Goal: Answer question/provide support

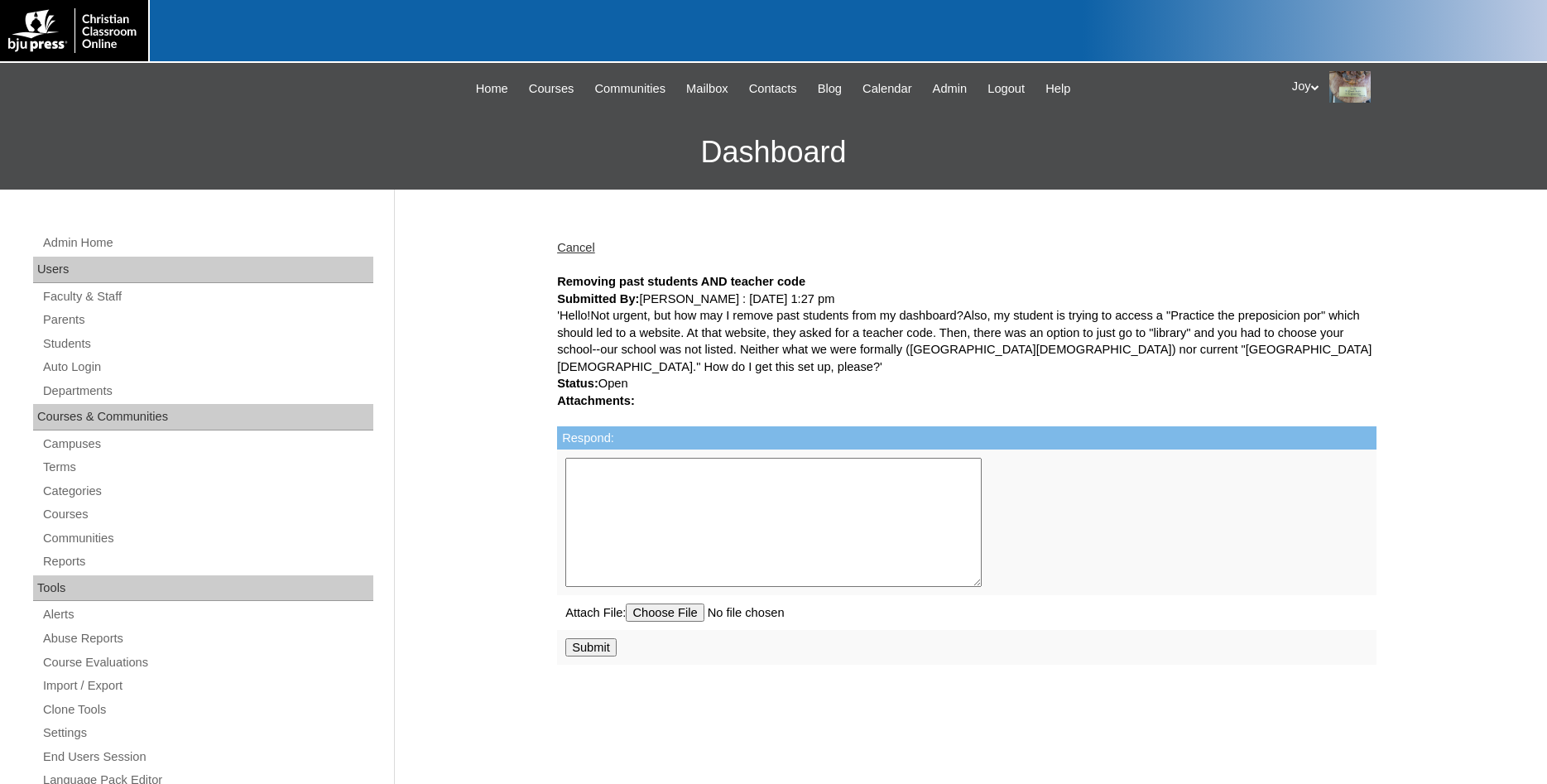
click at [1520, 164] on h3 "Dashboard" at bounding box center [773, 153] width 1530 height 74
click at [573, 251] on link "Cancel" at bounding box center [576, 247] width 38 height 13
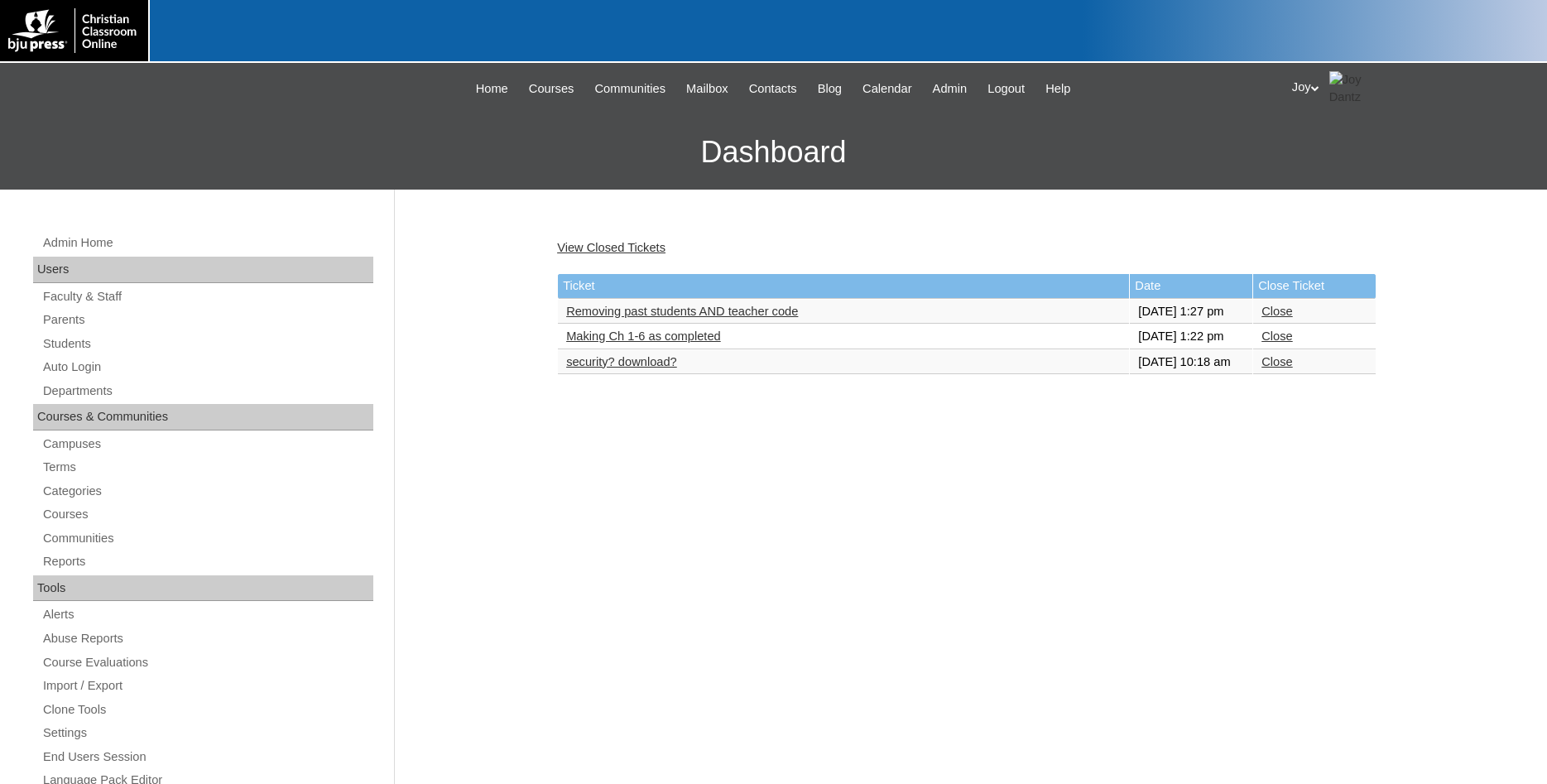
click at [682, 318] on link "Removing past students AND teacher code" at bounding box center [682, 311] width 232 height 13
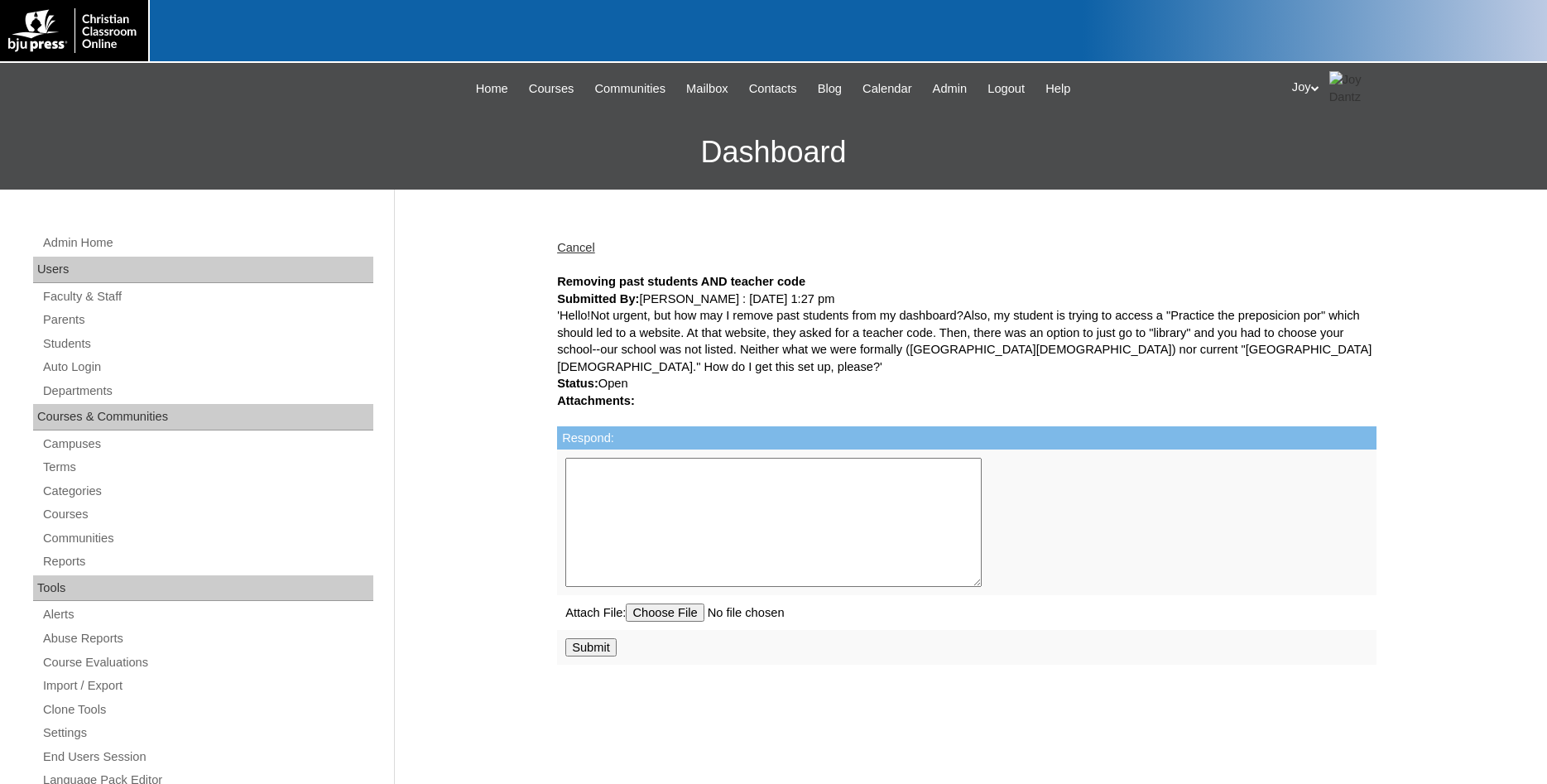
click at [716, 328] on div "'Hello!Not urgent, but how may I remove past students from my dashboard?Also, m…" at bounding box center [967, 340] width 820 height 68
click at [582, 247] on link "Cancel" at bounding box center [576, 247] width 38 height 13
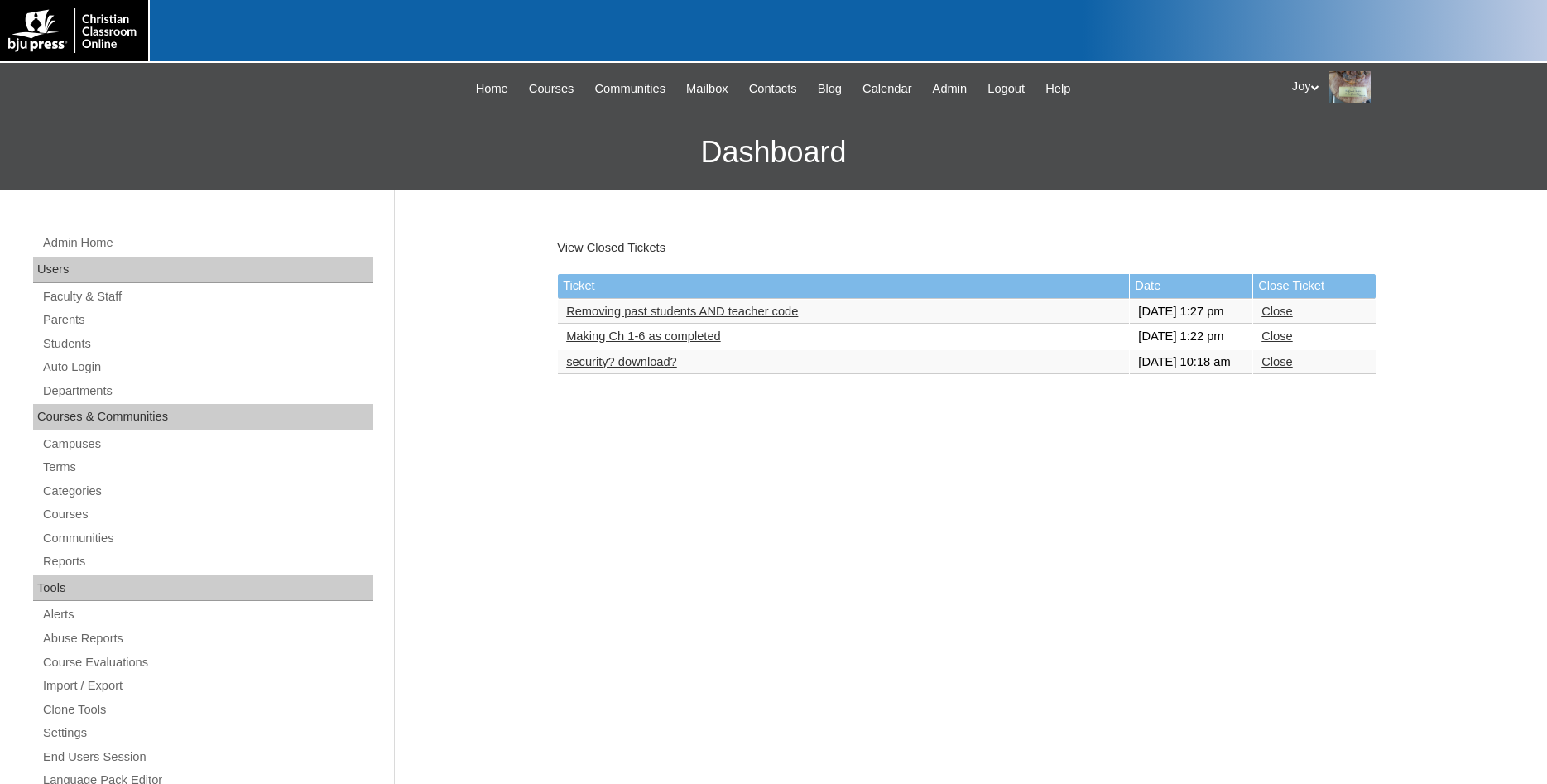
click at [642, 375] on td "security? download?" at bounding box center [844, 362] width 571 height 25
click at [643, 368] on link "security? download?" at bounding box center [621, 362] width 111 height 13
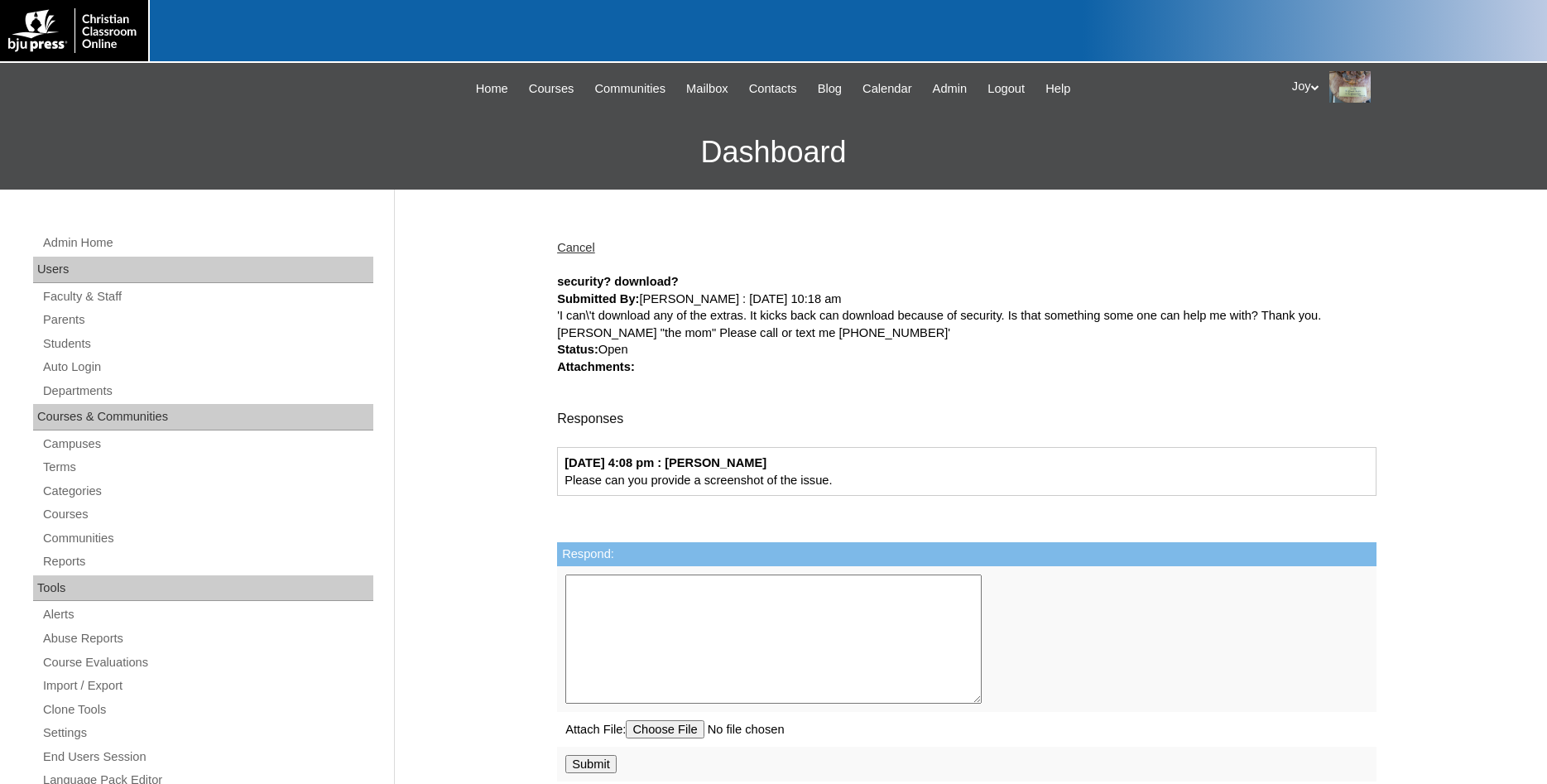
click at [579, 246] on link "Cancel" at bounding box center [576, 247] width 38 height 13
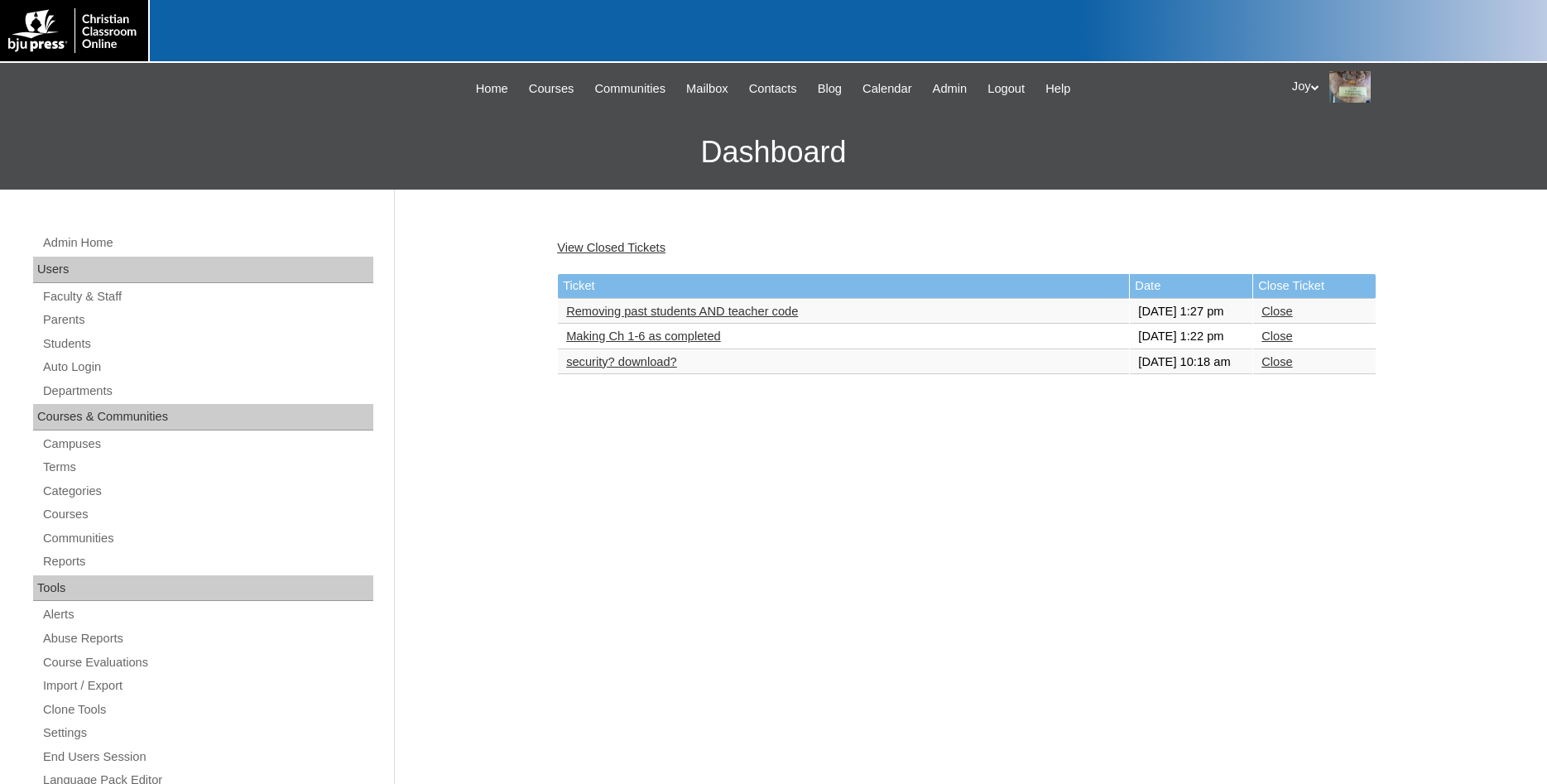
click at [631, 349] on td "Making Ch 1-6 as completed" at bounding box center [844, 337] width 571 height 25
click at [631, 342] on link "Making Ch 1-6 as completed" at bounding box center [644, 336] width 154 height 13
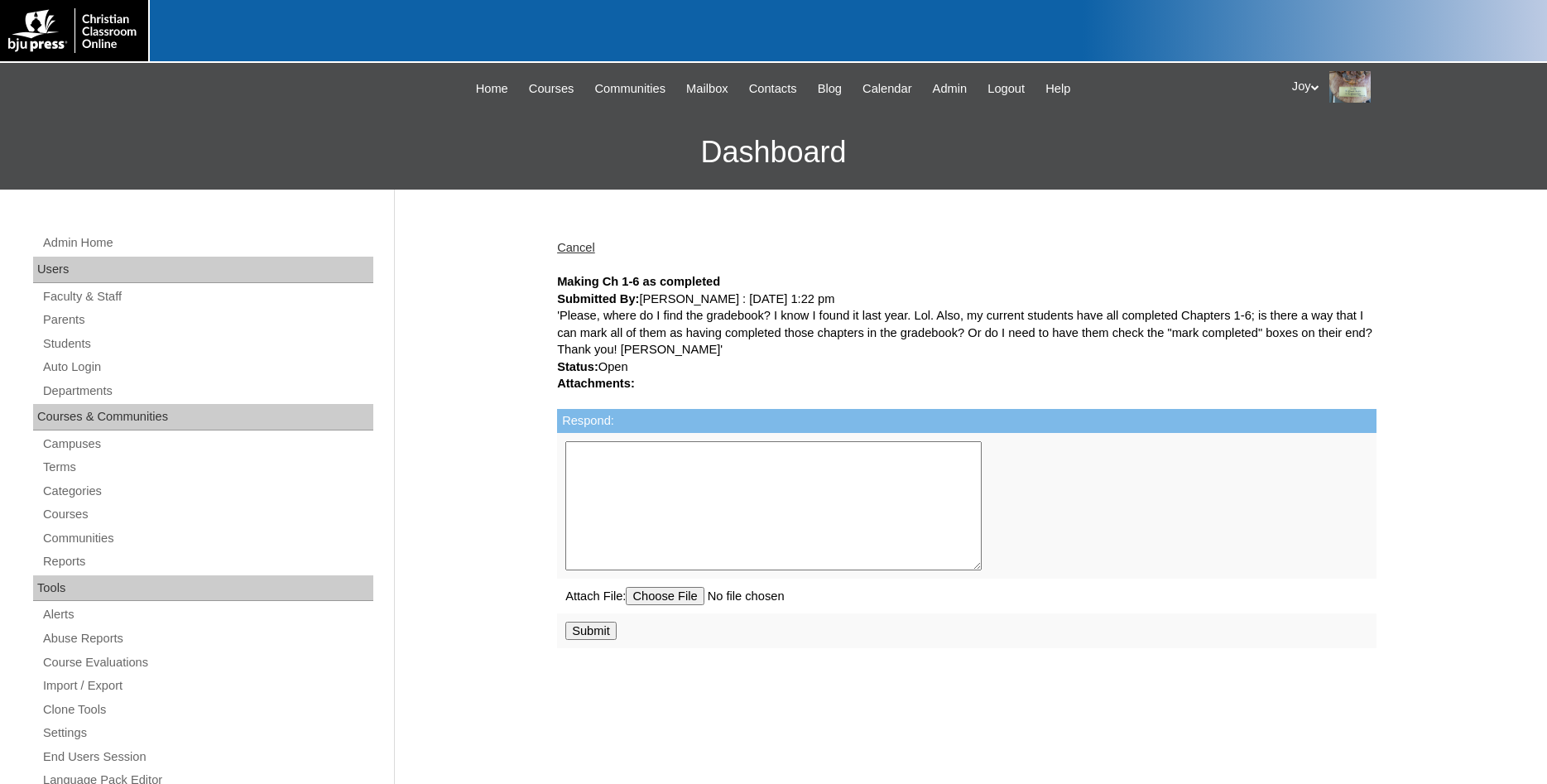
click at [668, 454] on textarea "Respond:" at bounding box center [774, 505] width 417 height 129
click at [657, 432] on td "Respond:" at bounding box center [967, 421] width 820 height 24
click at [656, 466] on textarea "Good Mor" at bounding box center [774, 505] width 417 height 129
click at [614, 539] on textarea "Good Morning. 1. Select the student's name. 2. Select the Course. 3. Select the…" at bounding box center [774, 505] width 417 height 129
click at [834, 506] on textarea "Good Morning. 1. Select the student's name. 2. Select the Course. 3. Select the…" at bounding box center [774, 505] width 417 height 129
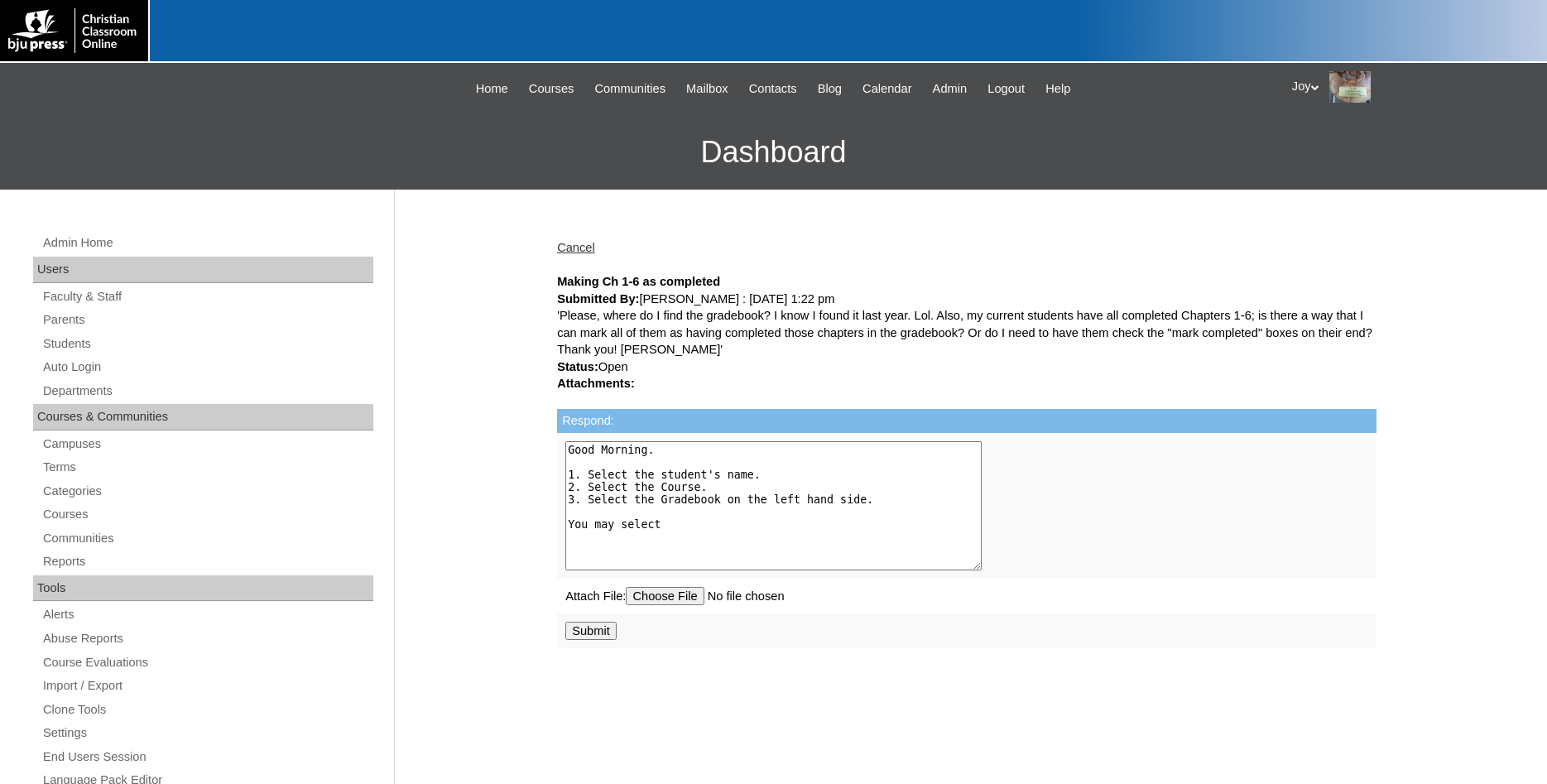
click at [656, 525] on textarea "Good Morning. 1. Select the student's name. 2. Select the Course. 3. Select the…" at bounding box center [774, 505] width 417 height 129
type textarea "Good Morning. 1. Select the student's name. 2. Select the Course. 3. Select the…"
click at [593, 636] on input "Submit" at bounding box center [591, 631] width 51 height 19
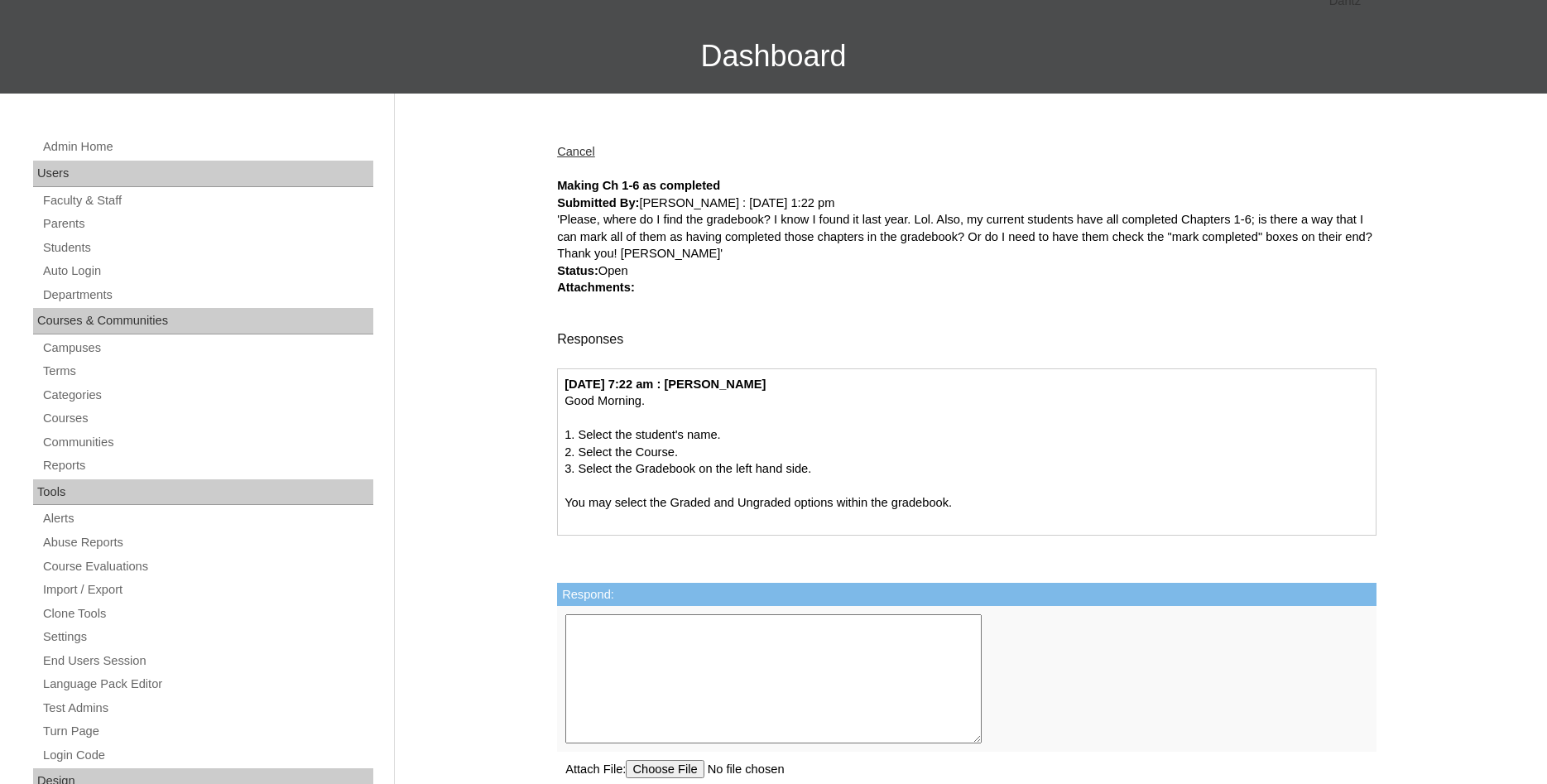
scroll to position [85, 0]
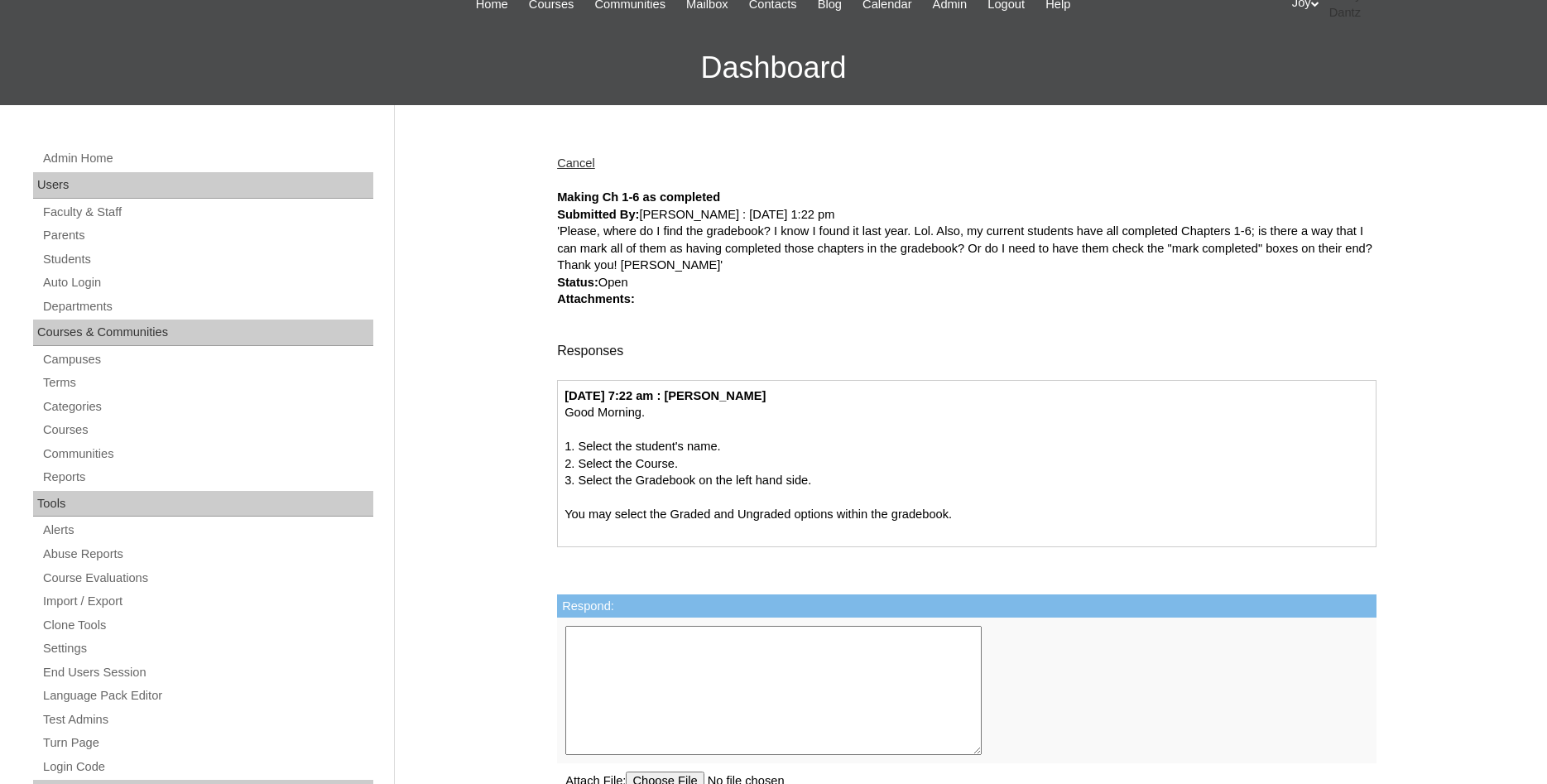
click at [571, 162] on link "Cancel" at bounding box center [576, 163] width 38 height 13
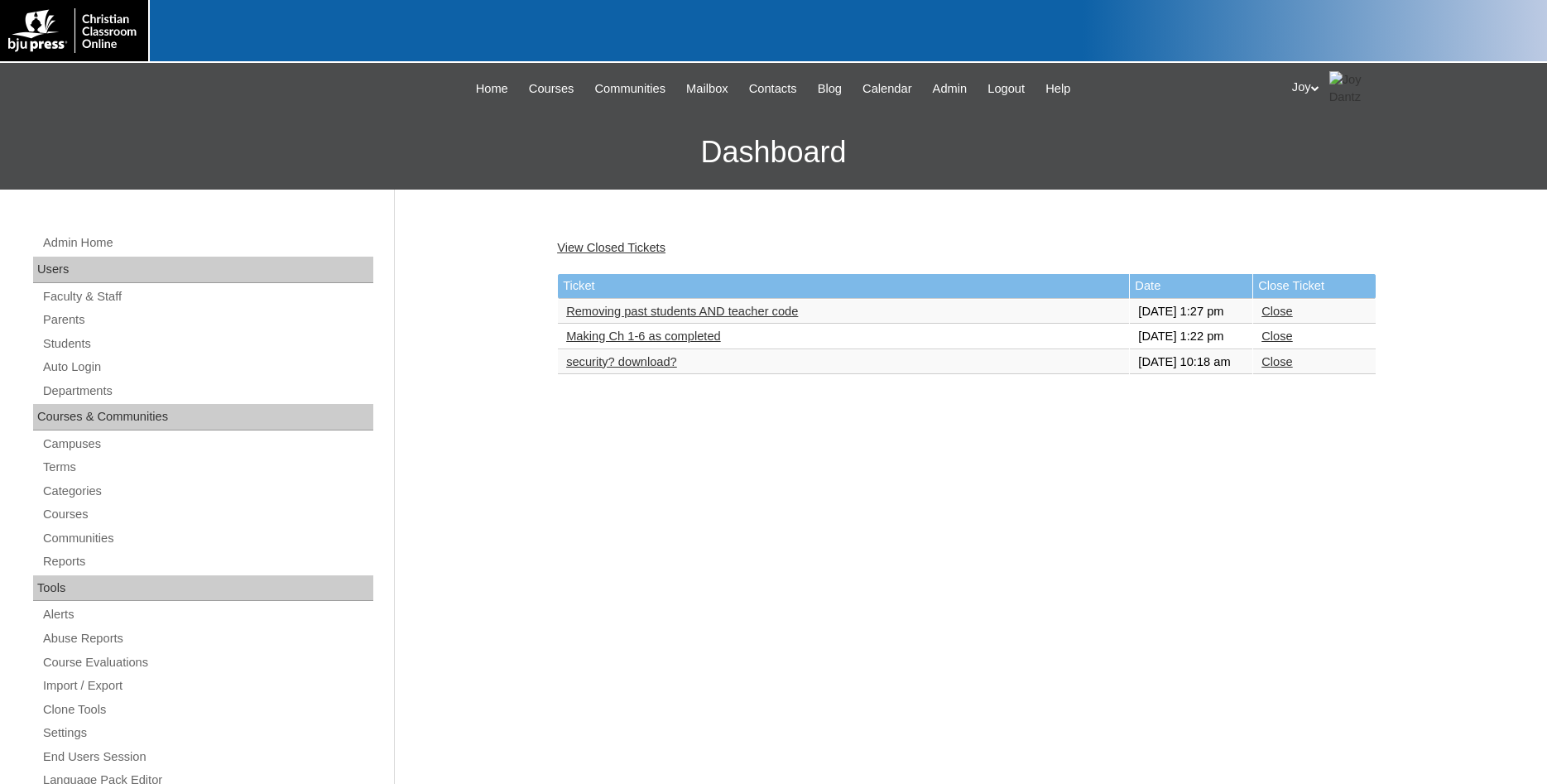
click at [724, 318] on link "Removing past students AND teacher code" at bounding box center [682, 311] width 232 height 13
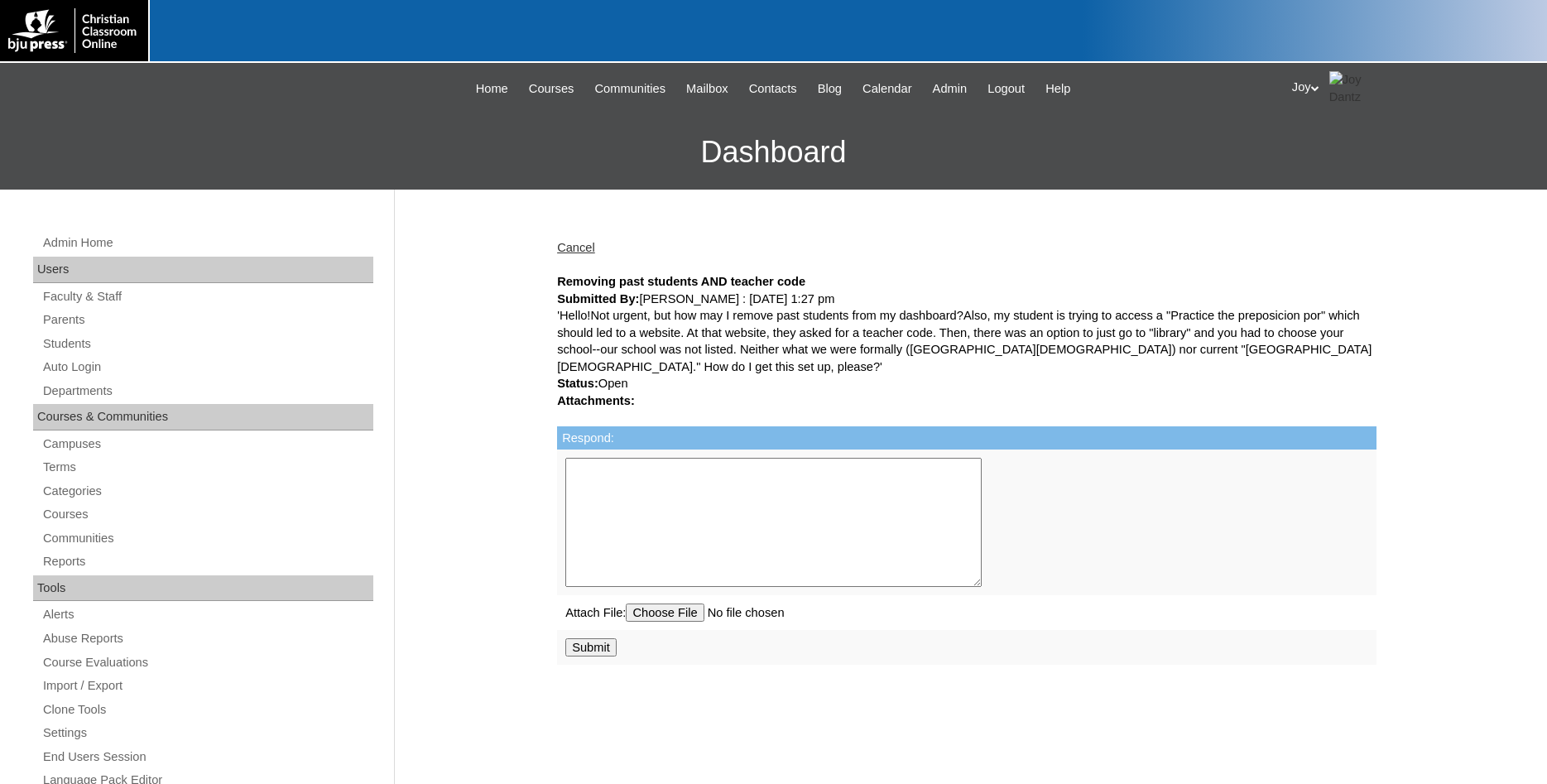
click at [758, 515] on textarea "Respond:" at bounding box center [774, 522] width 417 height 129
drag, startPoint x: 777, startPoint y: 485, endPoint x: 619, endPoint y: 489, distance: 158.1
click at [619, 489] on textarea "Please provide the list of students you would like to remove. Is this for Spani…" at bounding box center [774, 522] width 417 height 129
type textarea "Please provide the list of students you would like to remove."
click at [592, 652] on input "Submit" at bounding box center [591, 647] width 51 height 19
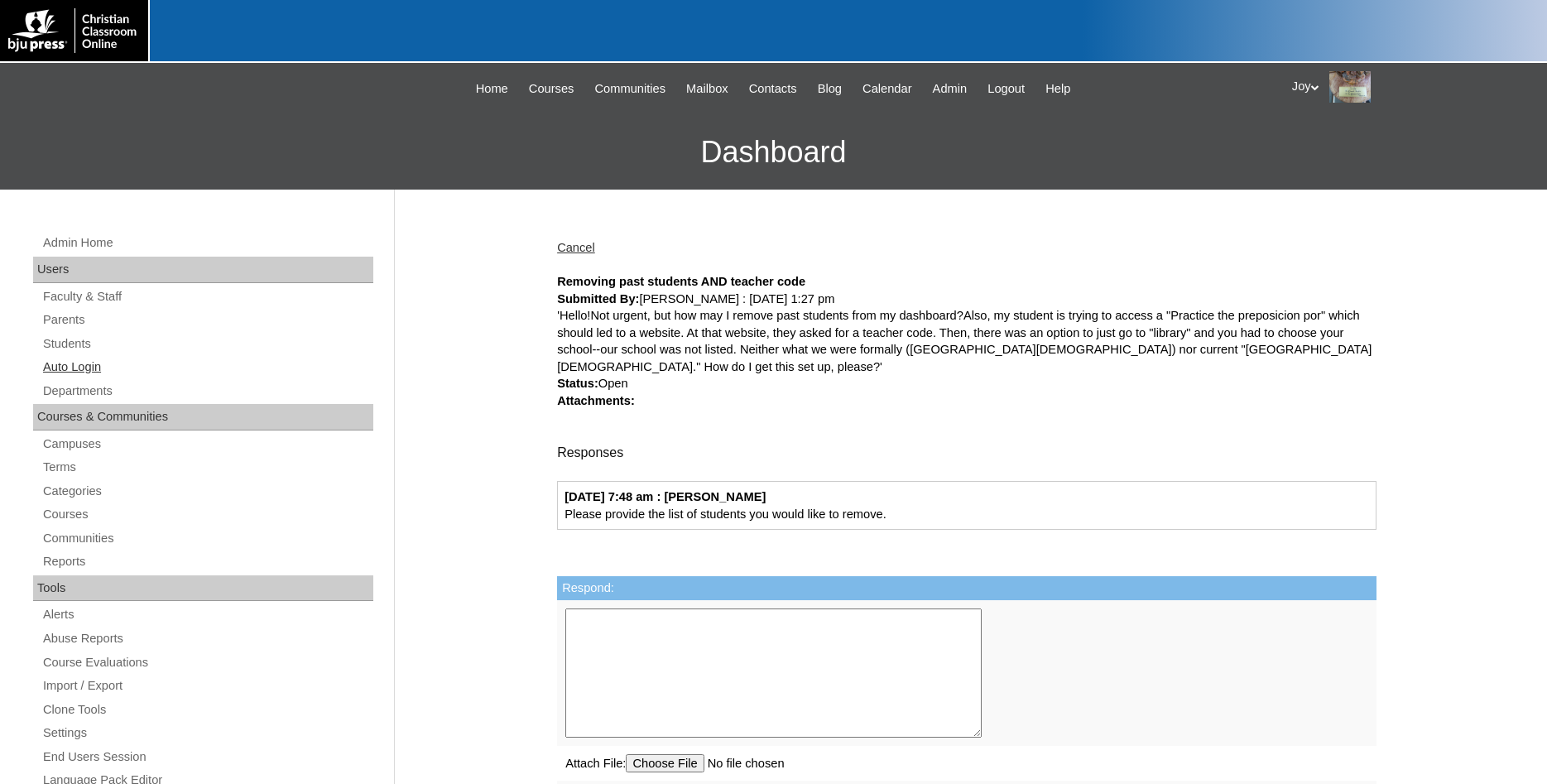
click at [94, 360] on link "Auto Login" at bounding box center [207, 366] width 332 height 20
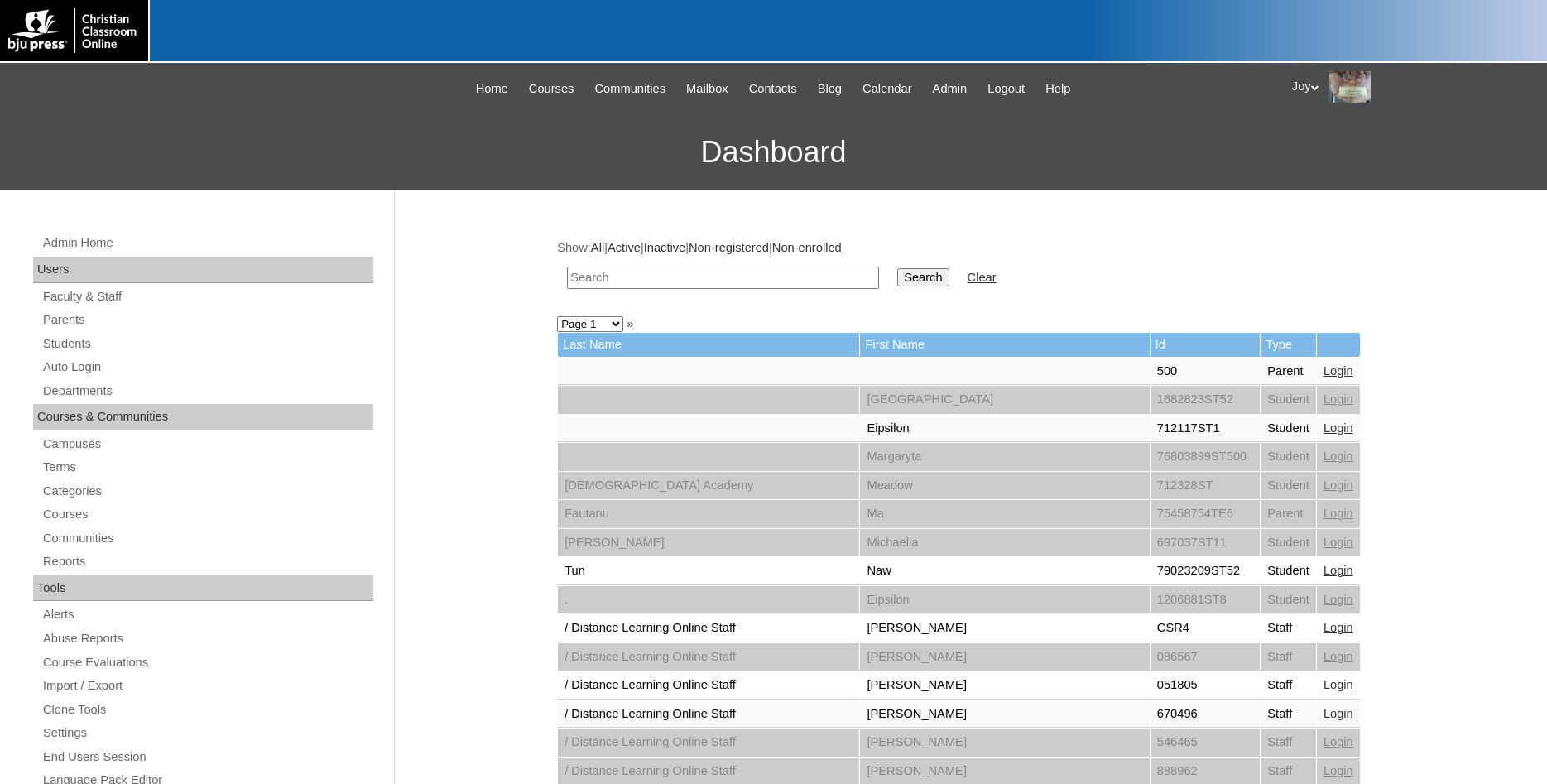
click at [595, 286] on input "text" at bounding box center [722, 277] width 312 height 22
type input "Andrews"
click at [897, 268] on input "Search" at bounding box center [922, 277] width 51 height 19
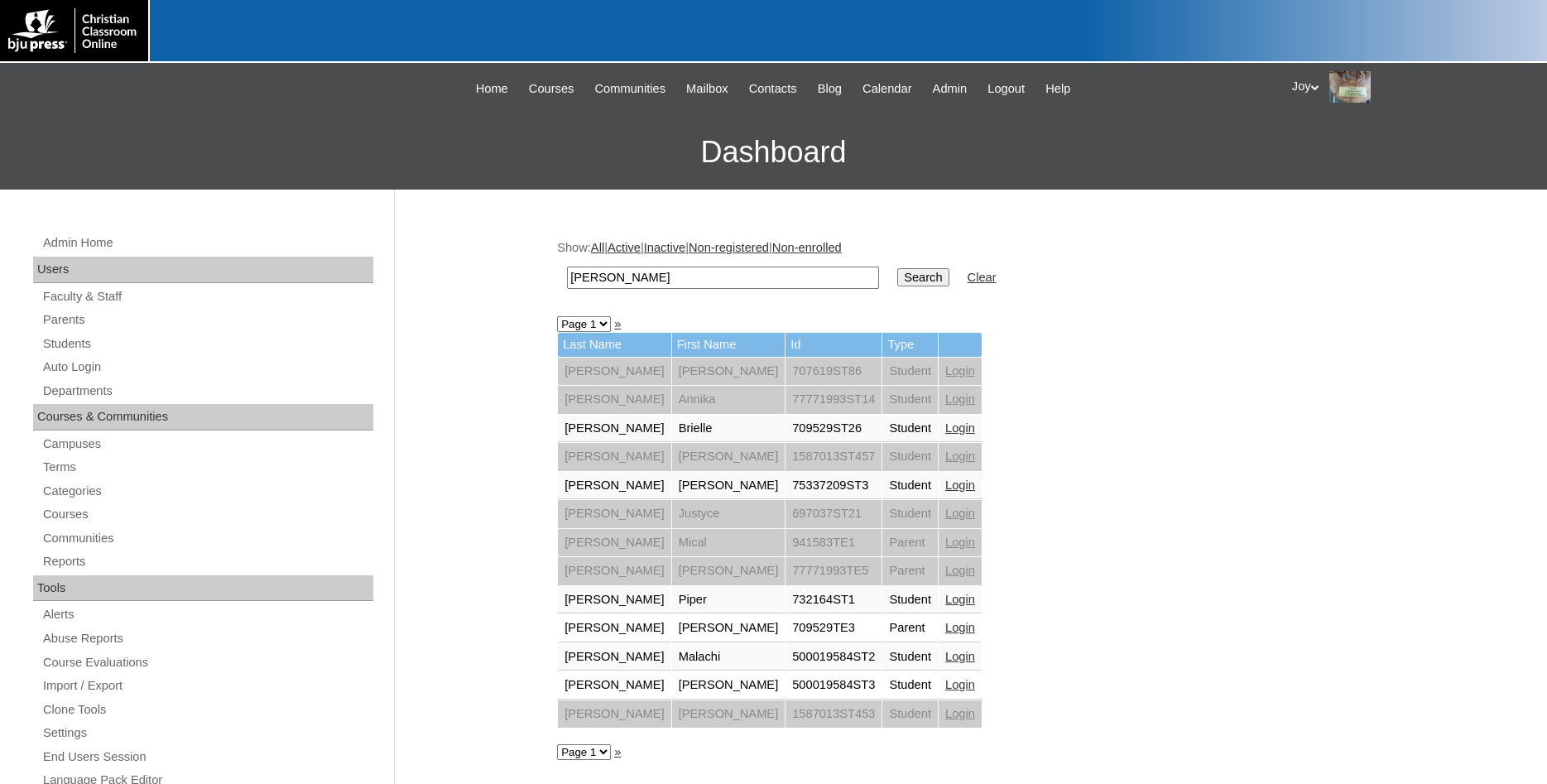
click at [945, 631] on link "Login" at bounding box center [960, 627] width 30 height 13
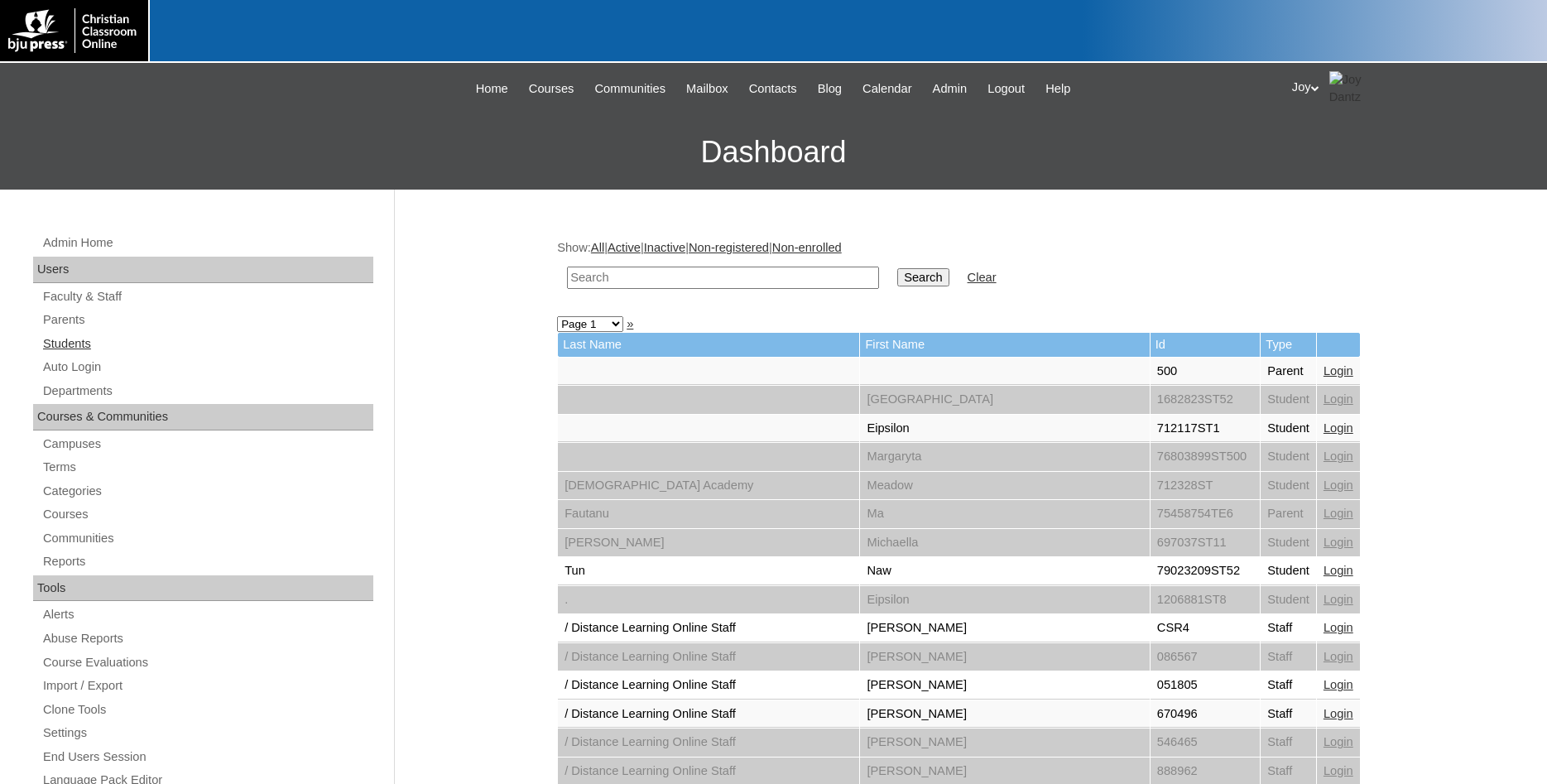
click at [87, 341] on link "Students" at bounding box center [207, 344] width 332 height 20
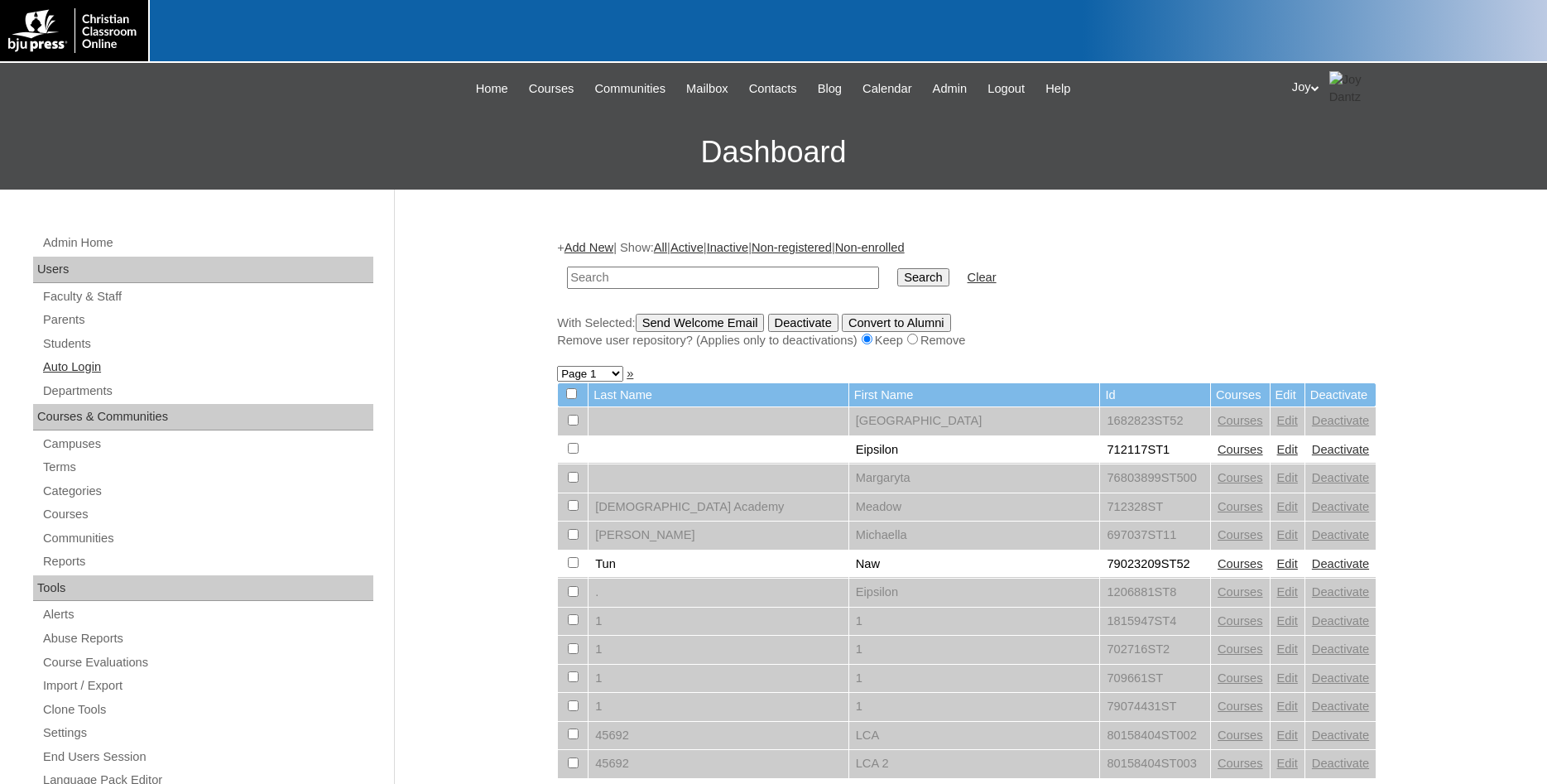
click at [59, 362] on link "Auto Login" at bounding box center [207, 366] width 332 height 20
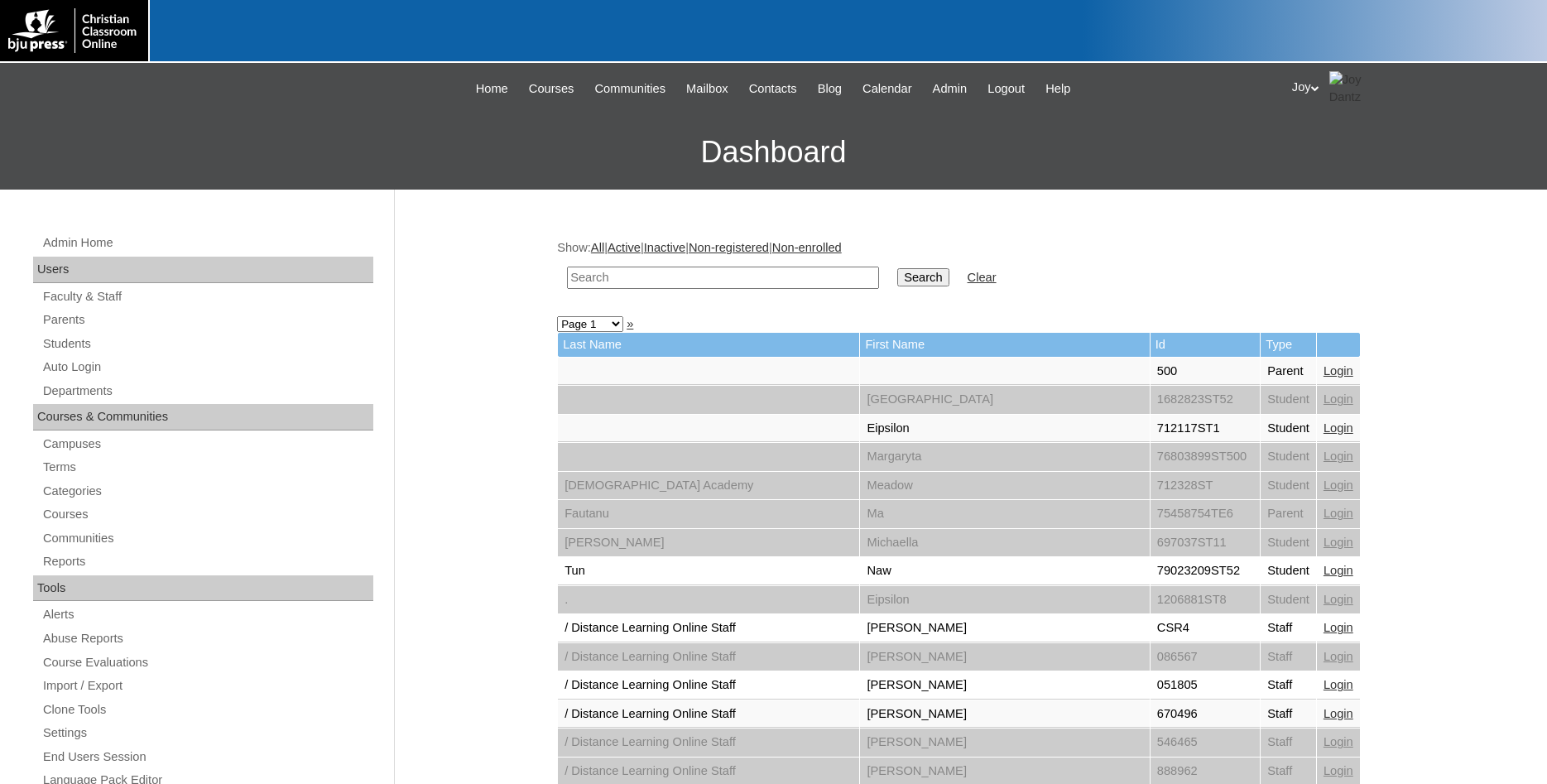
paste input "[EMAIL_ADDRESS][DOMAIN_NAME]"
type input "[EMAIL_ADDRESS][DOMAIN_NAME]"
click at [889, 263] on td "Search" at bounding box center [923, 278] width 68 height 39
click at [889, 261] on td "Search" at bounding box center [923, 278] width 68 height 39
click at [897, 278] on input "Search" at bounding box center [922, 277] width 51 height 19
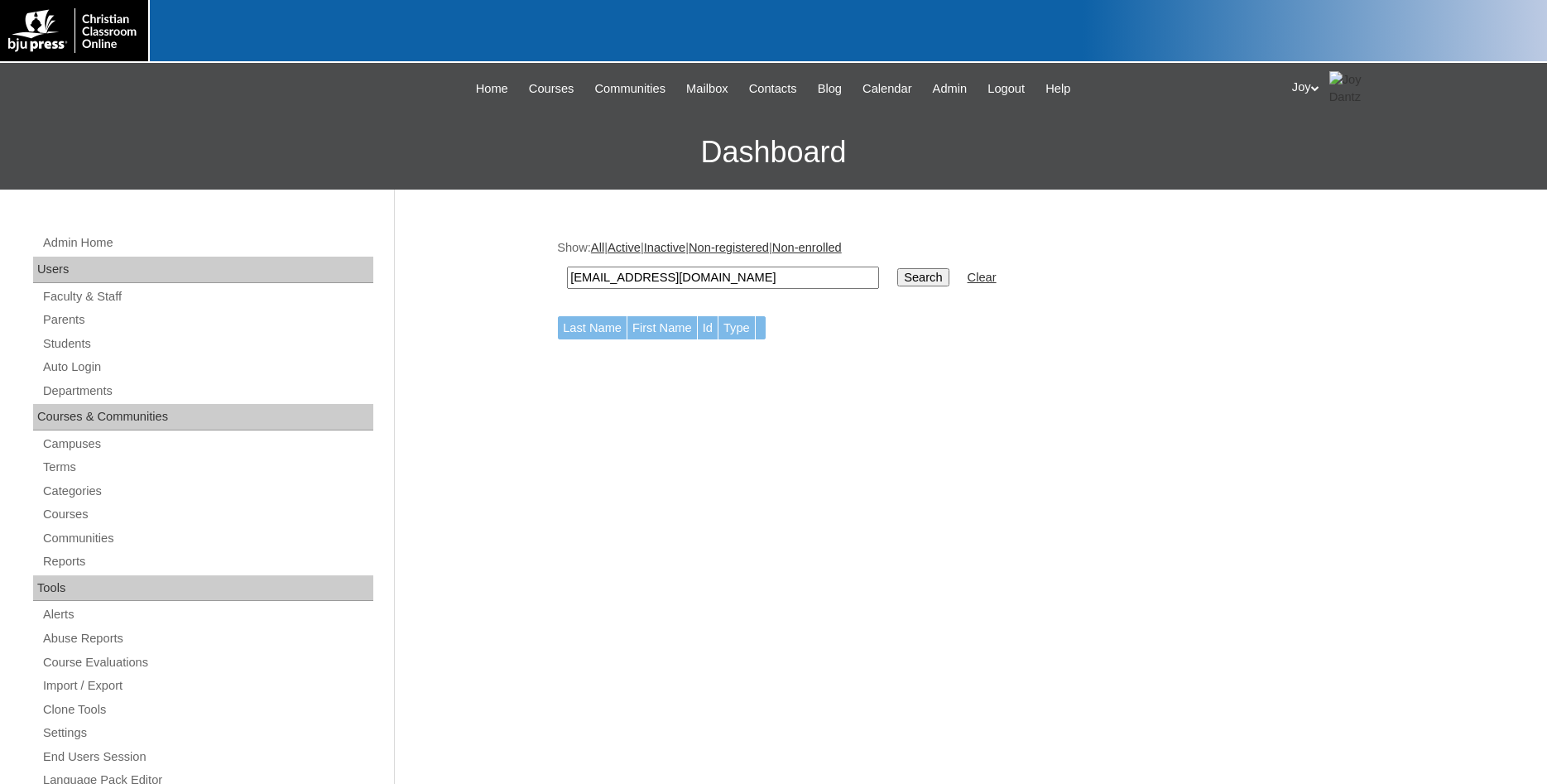
drag, startPoint x: 672, startPoint y: 288, endPoint x: 335, endPoint y: 221, distance: 343.6
click at [335, 221] on div "Admin Home Users Faculty & Staff Parents Students Auto Login Departments Course…" at bounding box center [773, 760] width 1547 height 1141
drag, startPoint x: 792, startPoint y: 290, endPoint x: 749, endPoint y: 281, distance: 43.9
click at [753, 281] on td "[EMAIL_ADDRESS][DOMAIN_NAME]" at bounding box center [723, 278] width 328 height 39
